Goal: Find specific page/section: Find specific page/section

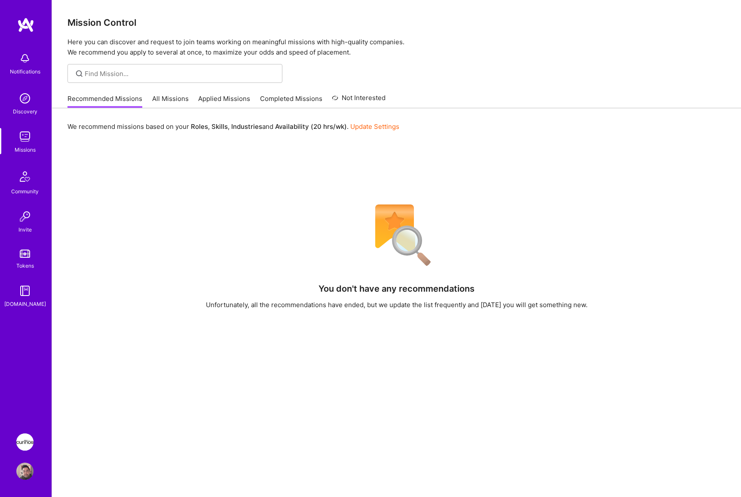
click at [23, 439] on img at bounding box center [24, 441] width 17 height 17
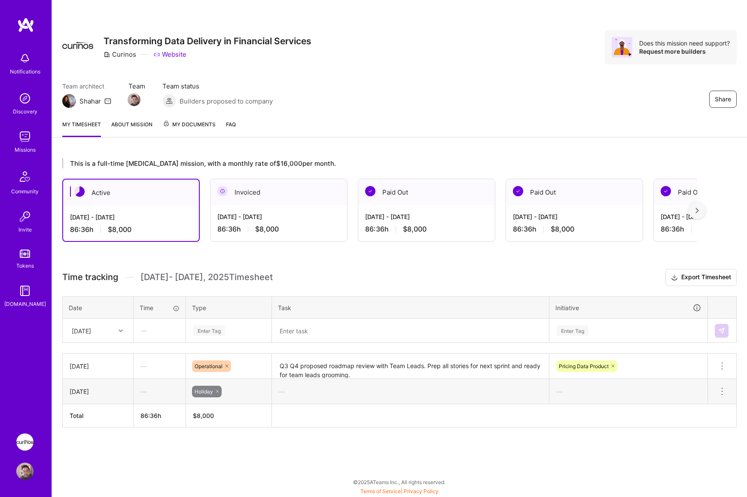
click at [109, 102] on icon at bounding box center [107, 101] width 7 height 7
click at [551, 88] on div "Team architect Shahar Team Team status Builders proposed to company Share" at bounding box center [399, 95] width 674 height 26
click at [74, 102] on img at bounding box center [69, 101] width 14 height 14
click at [228, 124] on link "FAQ" at bounding box center [231, 128] width 10 height 17
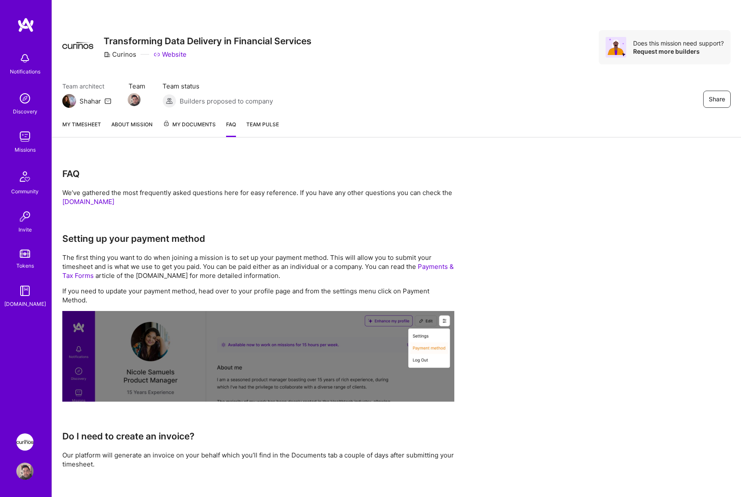
click at [188, 128] on span "My Documents" at bounding box center [189, 124] width 53 height 9
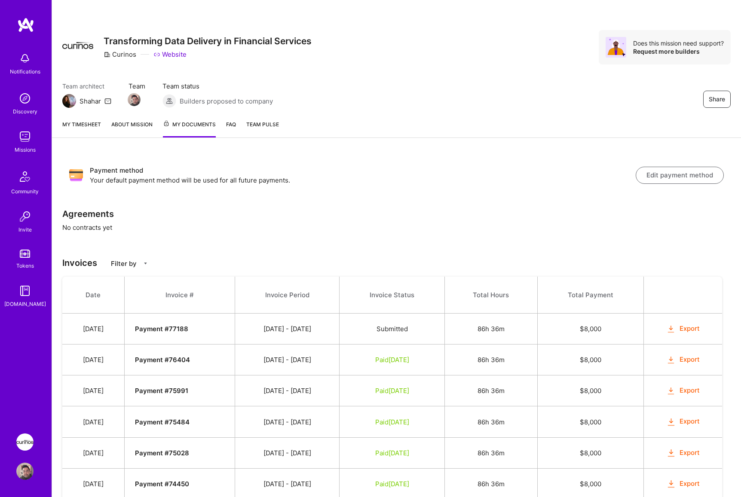
click at [296, 209] on h3 "Agreements" at bounding box center [396, 214] width 668 height 10
click at [95, 124] on link "My timesheet" at bounding box center [81, 129] width 39 height 18
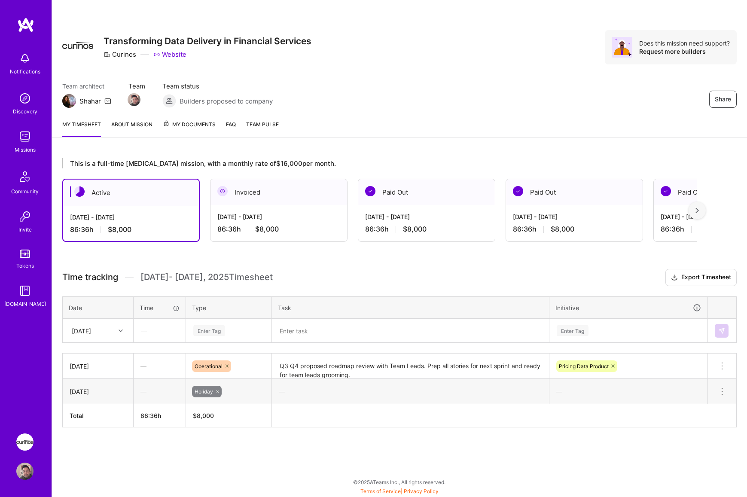
click at [388, 69] on div "Share Transforming Data Delivery in Financial Services Curinos Website Does thi…" at bounding box center [399, 56] width 695 height 113
